Goal: Task Accomplishment & Management: Manage account settings

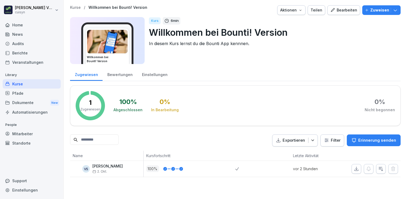
click at [16, 92] on div "Pfade" at bounding box center [32, 92] width 58 height 9
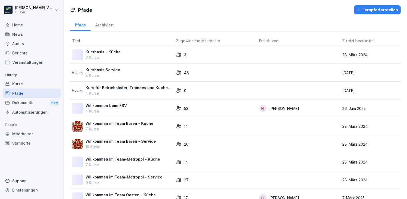
click at [18, 83] on div "Kurse" at bounding box center [32, 83] width 58 height 9
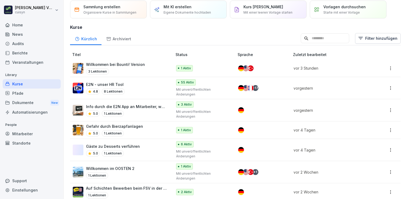
scroll to position [19, 0]
click at [115, 107] on p "Info durch die E2N App an Mitarbeiter, wenn wir Arbeitszeiten bearbeiten" at bounding box center [126, 107] width 81 height 6
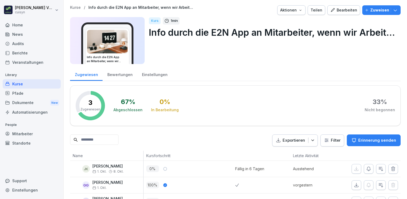
click at [374, 11] on p "Zuweisen" at bounding box center [379, 10] width 19 height 6
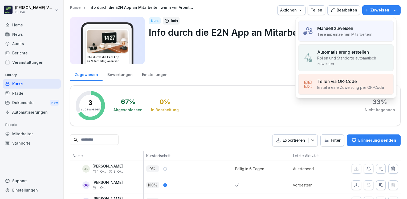
click at [358, 26] on div "Manuell zuweisen" at bounding box center [344, 28] width 55 height 6
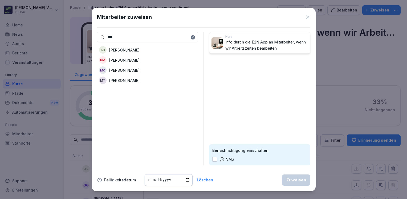
type input "***"
click at [125, 81] on p "[PERSON_NAME]" at bounding box center [124, 81] width 30 height 6
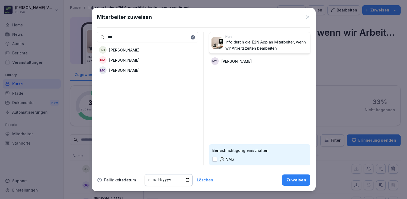
click at [216, 158] on button "button" at bounding box center [214, 159] width 5 height 5
click at [289, 181] on div "Zuweisen" at bounding box center [296, 180] width 20 height 6
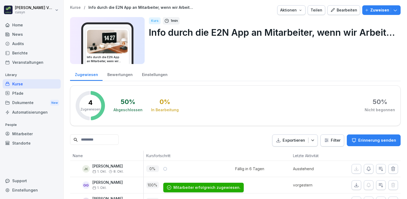
click at [349, 11] on div "Bearbeiten" at bounding box center [343, 10] width 27 height 6
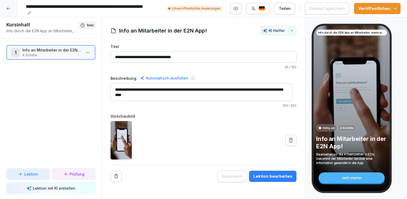
click at [287, 10] on div "Teilen" at bounding box center [285, 9] width 12 height 6
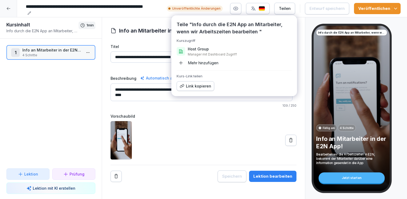
click at [196, 84] on div "Link kopieren" at bounding box center [196, 86] width 32 height 6
